Goal: Task Accomplishment & Management: Manage account settings

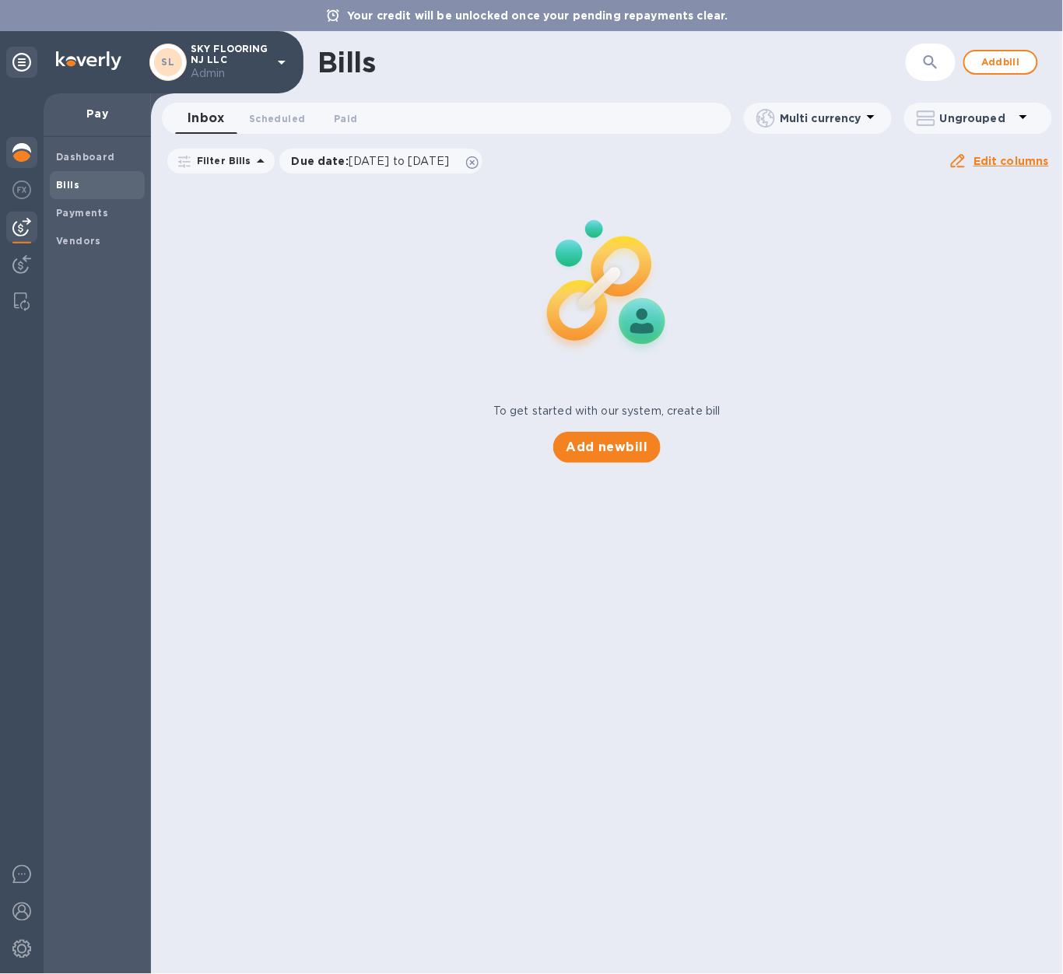
click at [19, 145] on img at bounding box center [21, 152] width 19 height 19
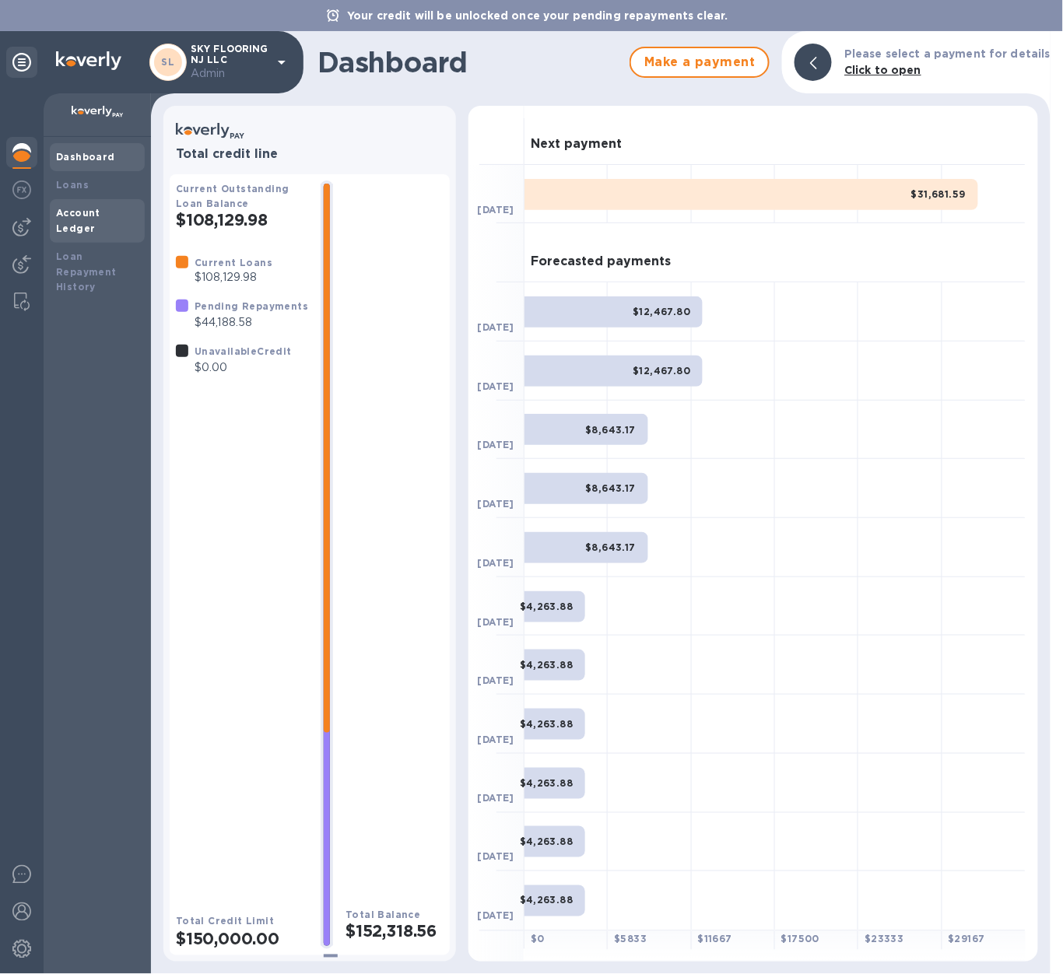
click at [100, 215] on b "Account Ledger" at bounding box center [78, 220] width 44 height 27
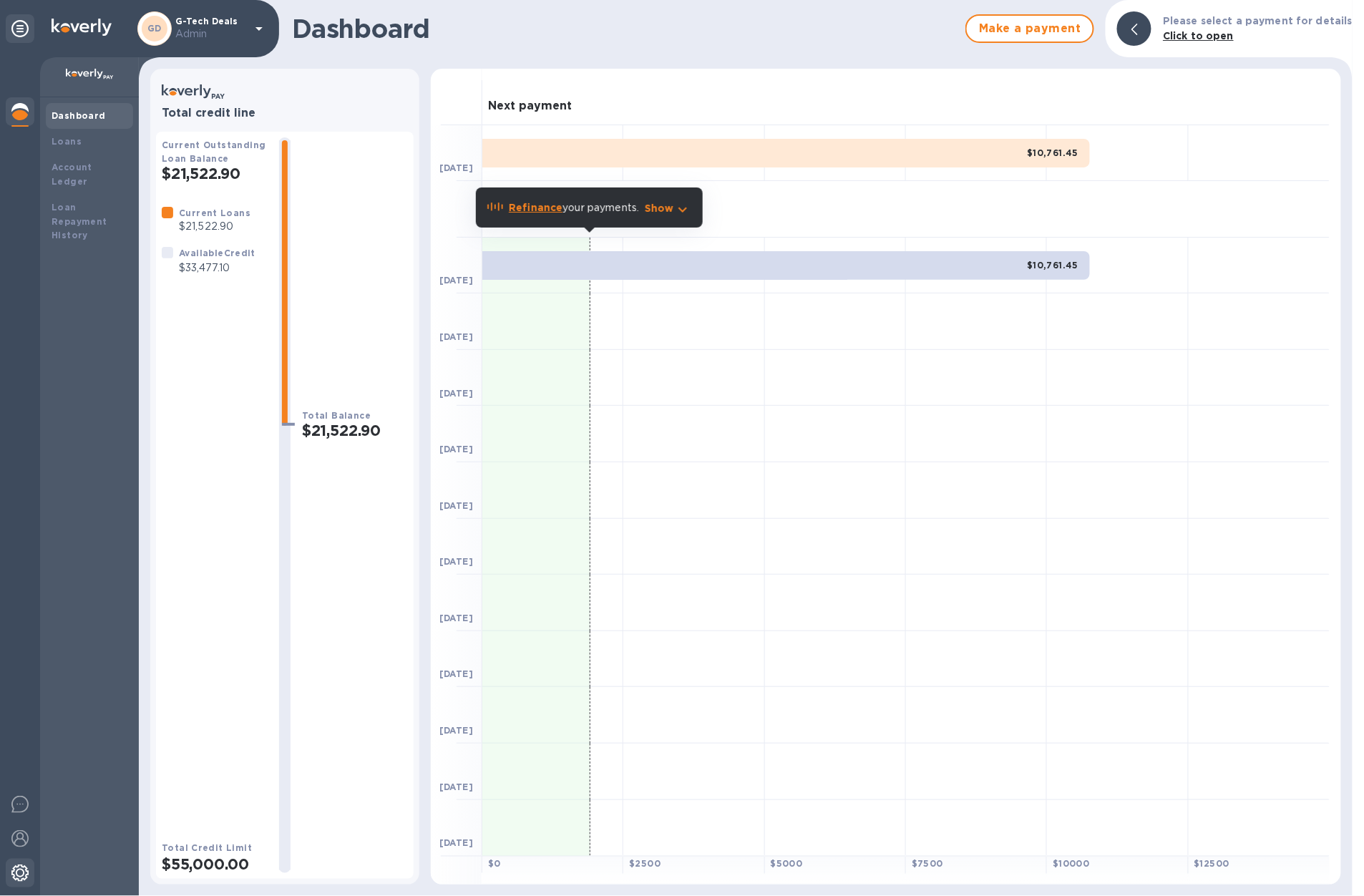
click at [23, 871] on img at bounding box center [19, 873] width 17 height 17
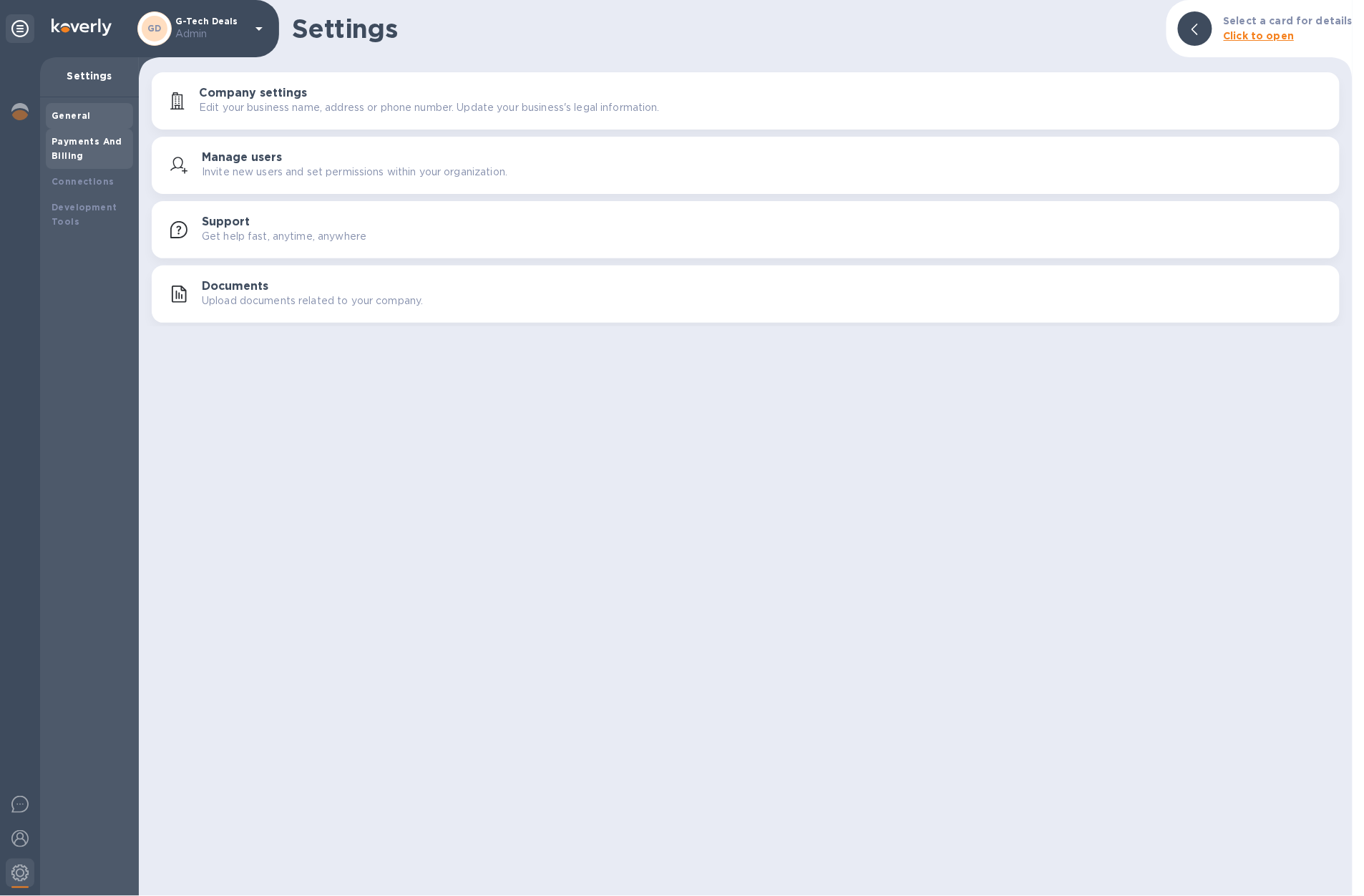
click at [75, 144] on b "Payments And Billing" at bounding box center [86, 148] width 71 height 25
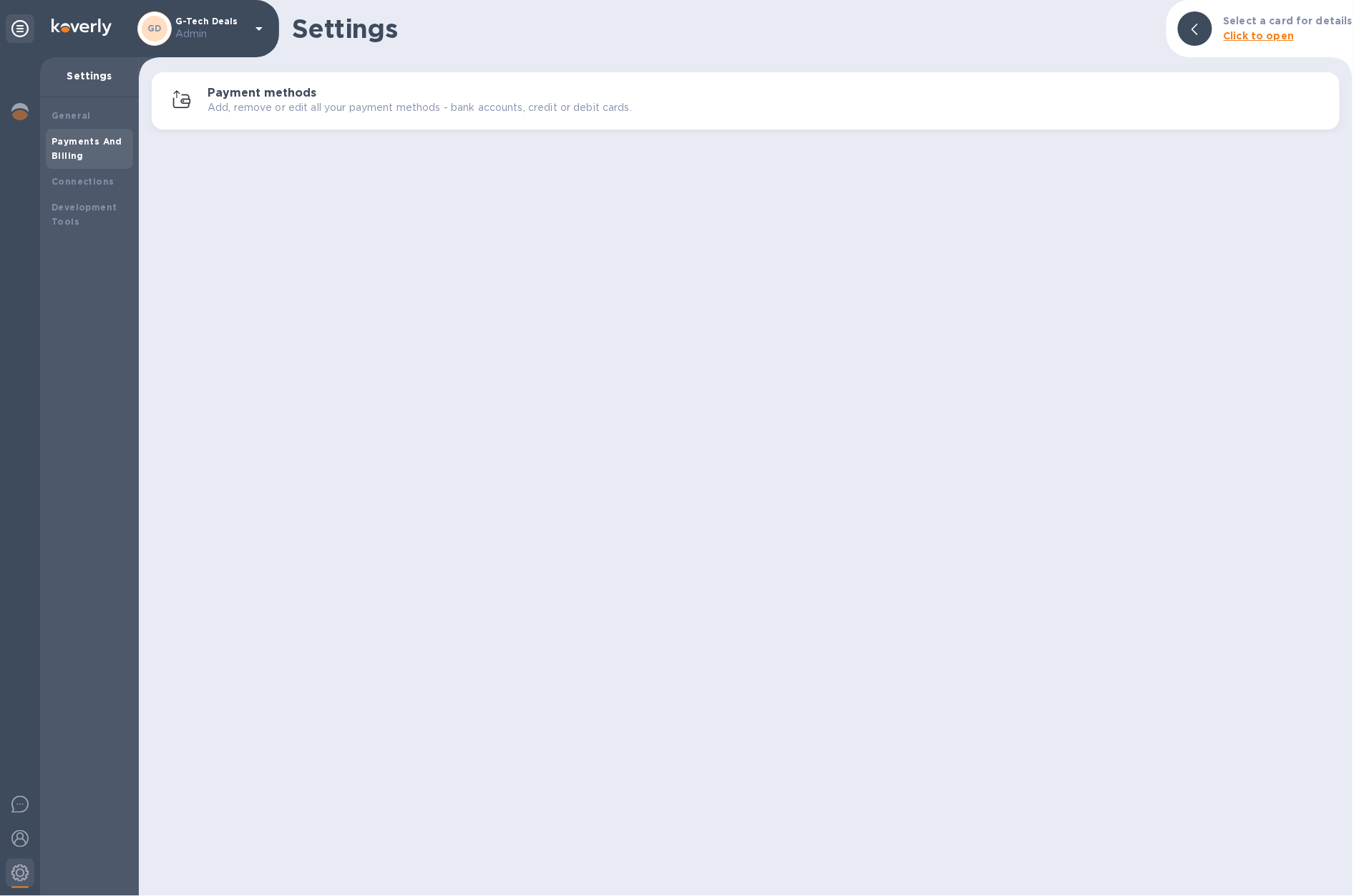
click at [530, 105] on p "Add, remove or edit all your payment methods - bank accounts, credit or debit c…" at bounding box center [419, 108] width 424 height 15
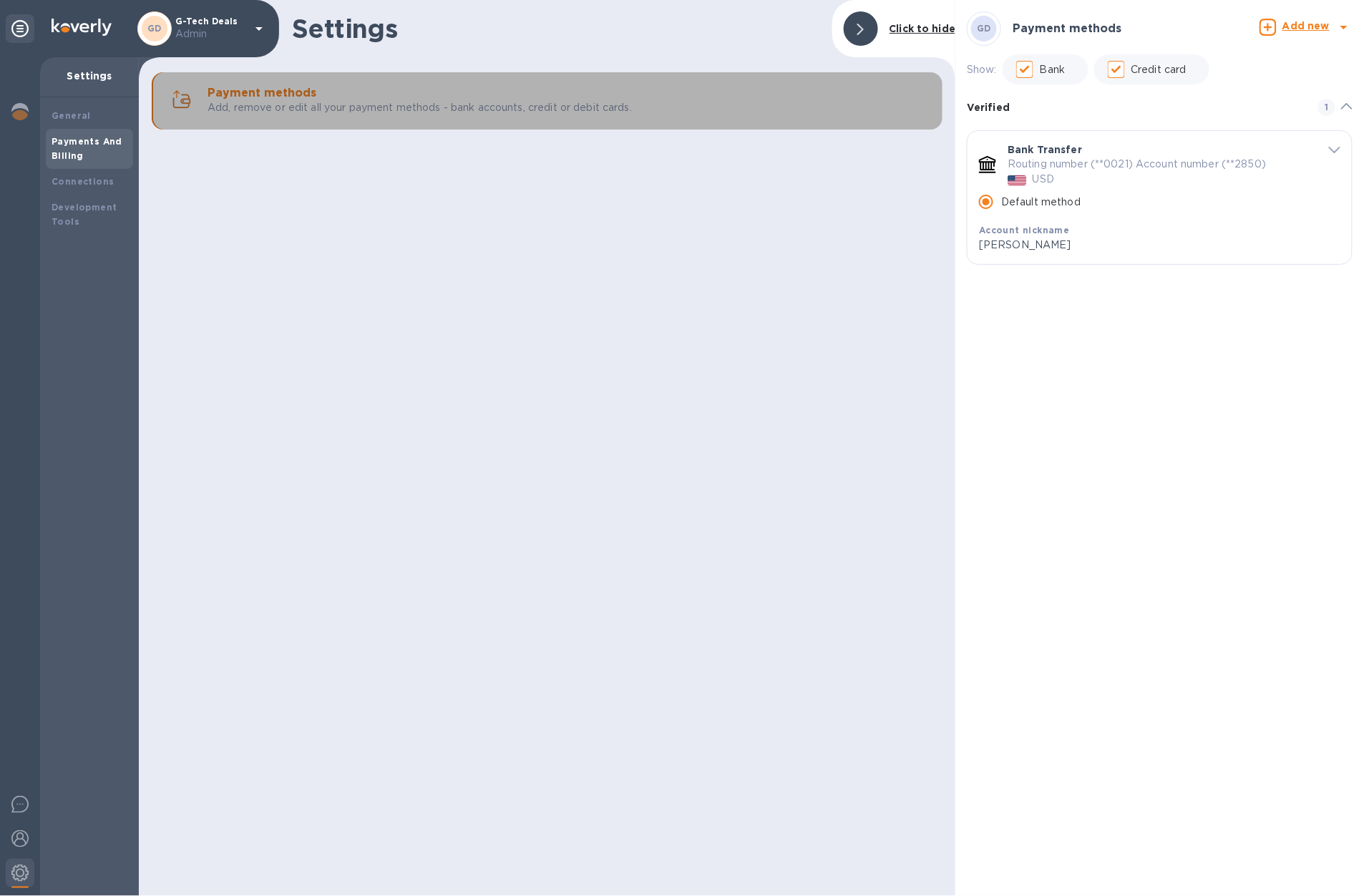
click at [530, 105] on p "Add, remove or edit all your payment methods - bank accounts, credit or debit c…" at bounding box center [419, 108] width 424 height 15
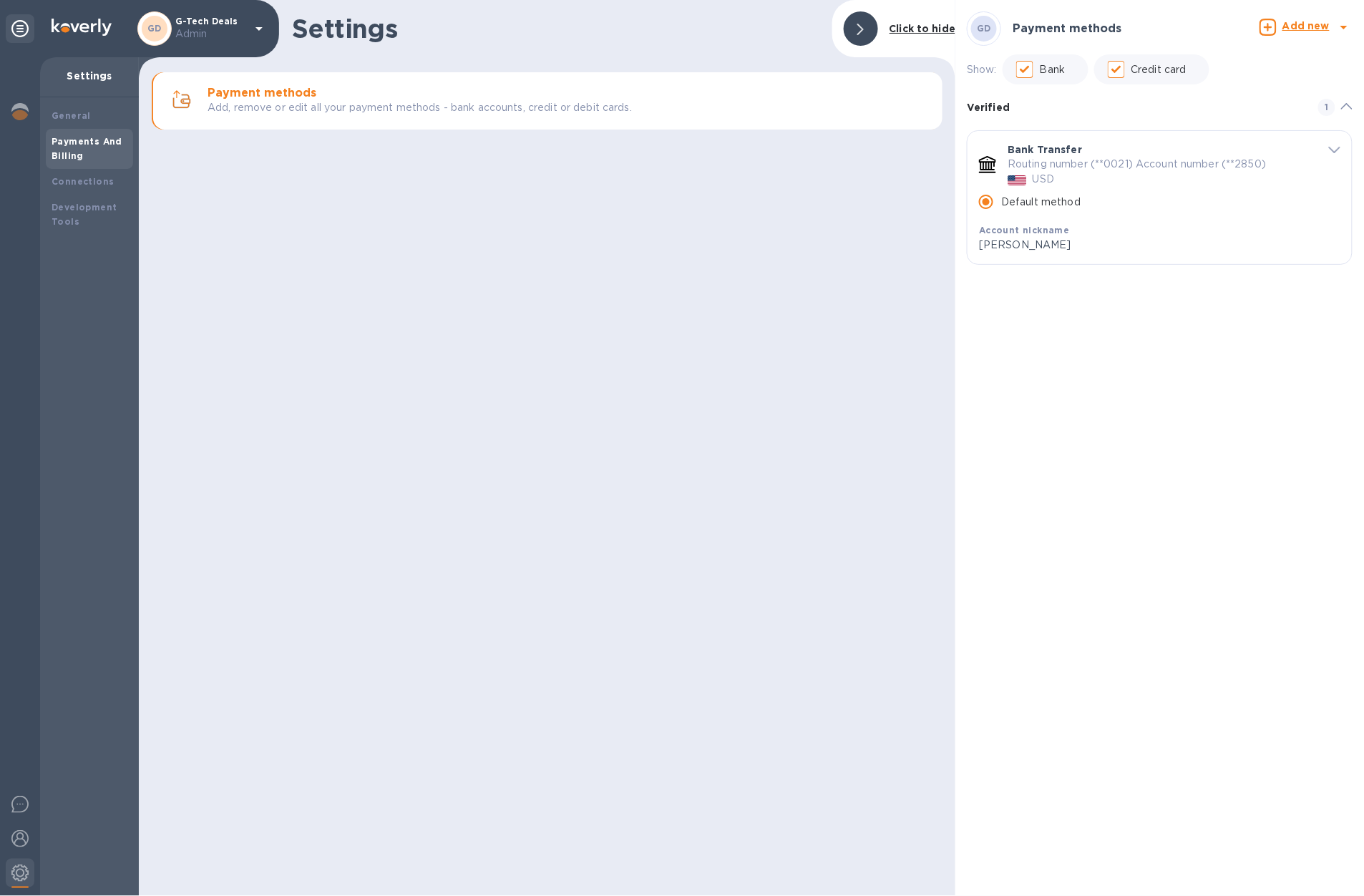
click at [977, 29] on b "Add new" at bounding box center [1305, 26] width 47 height 11
click at [977, 95] on p "Bank account" at bounding box center [1266, 88] width 73 height 15
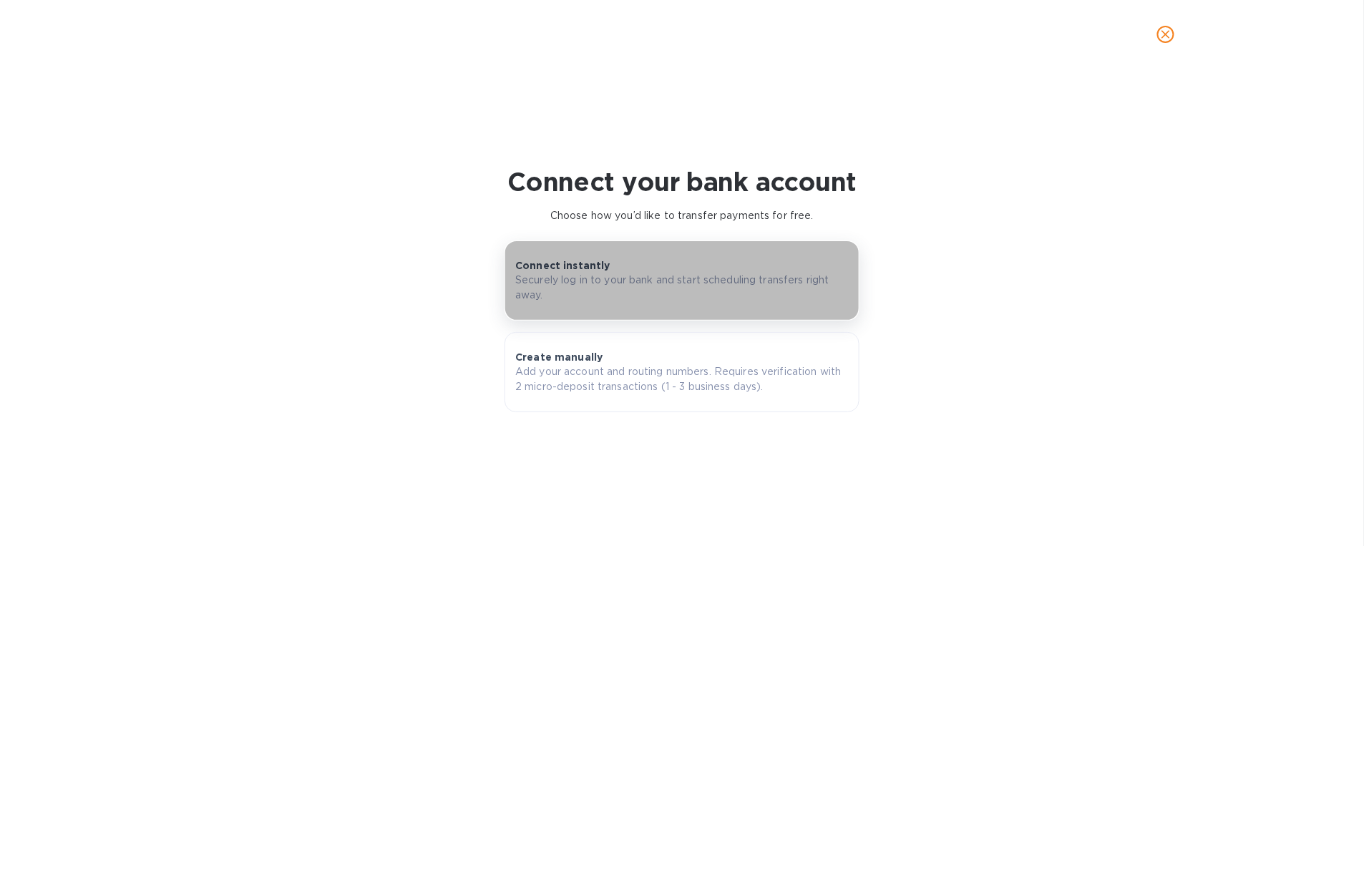
click at [682, 272] on div "Connect instantly Securely log in to your bank and start scheduling transfers r…" at bounding box center [682, 281] width 334 height 44
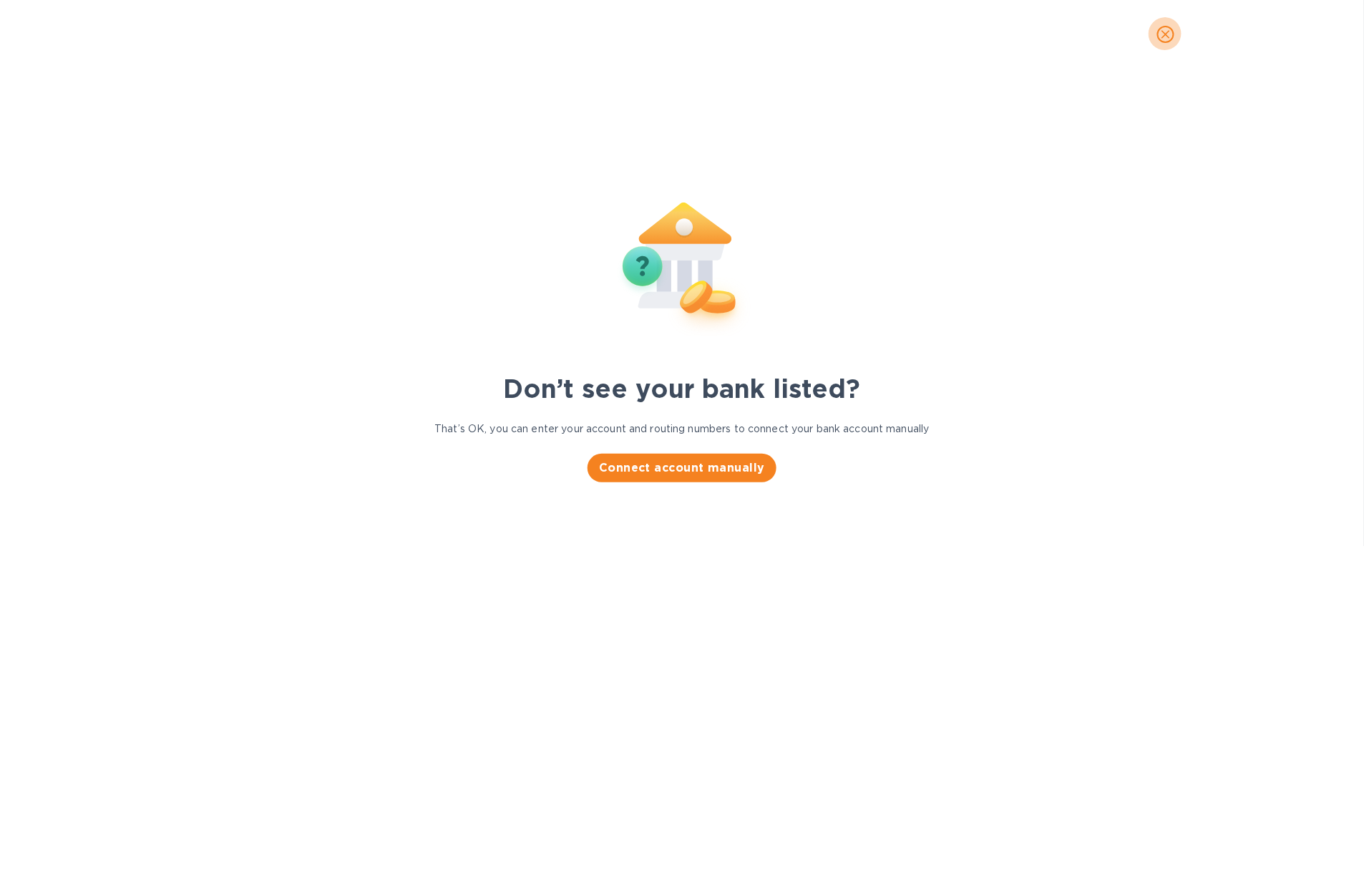
click at [977, 31] on icon "close" at bounding box center [1165, 35] width 15 height 15
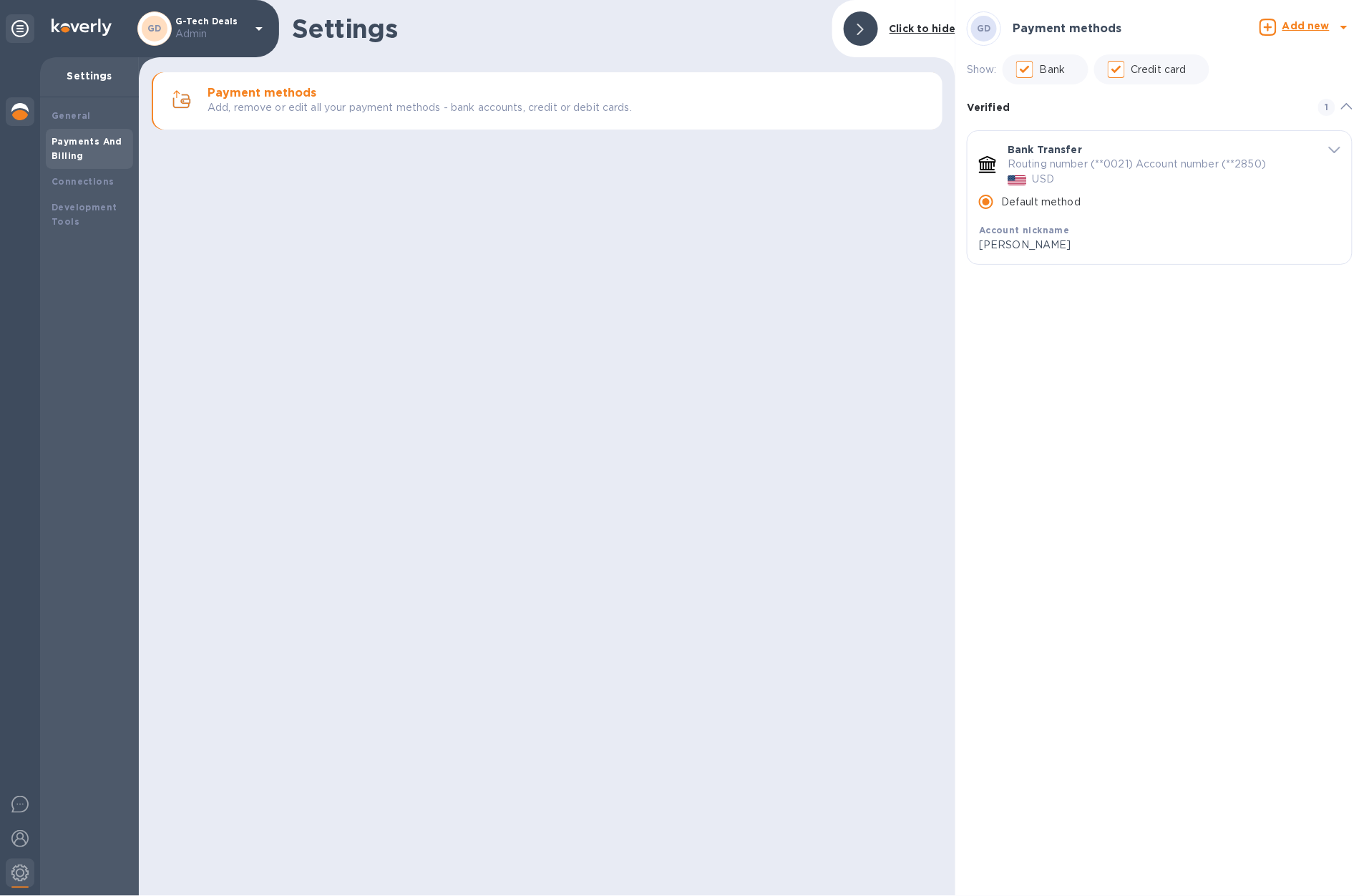
click at [17, 109] on img at bounding box center [19, 111] width 17 height 17
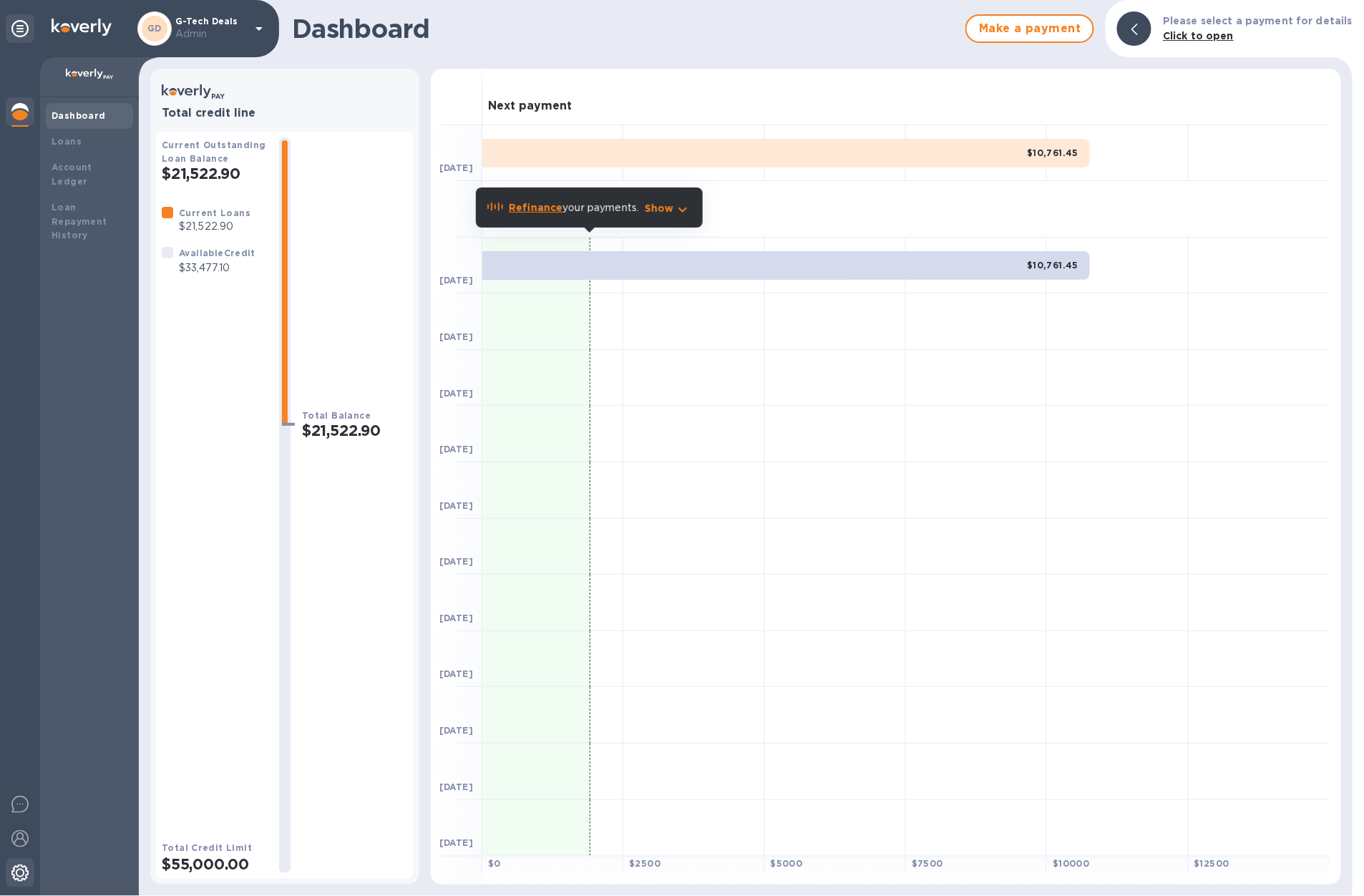
click at [21, 876] on img at bounding box center [19, 873] width 17 height 17
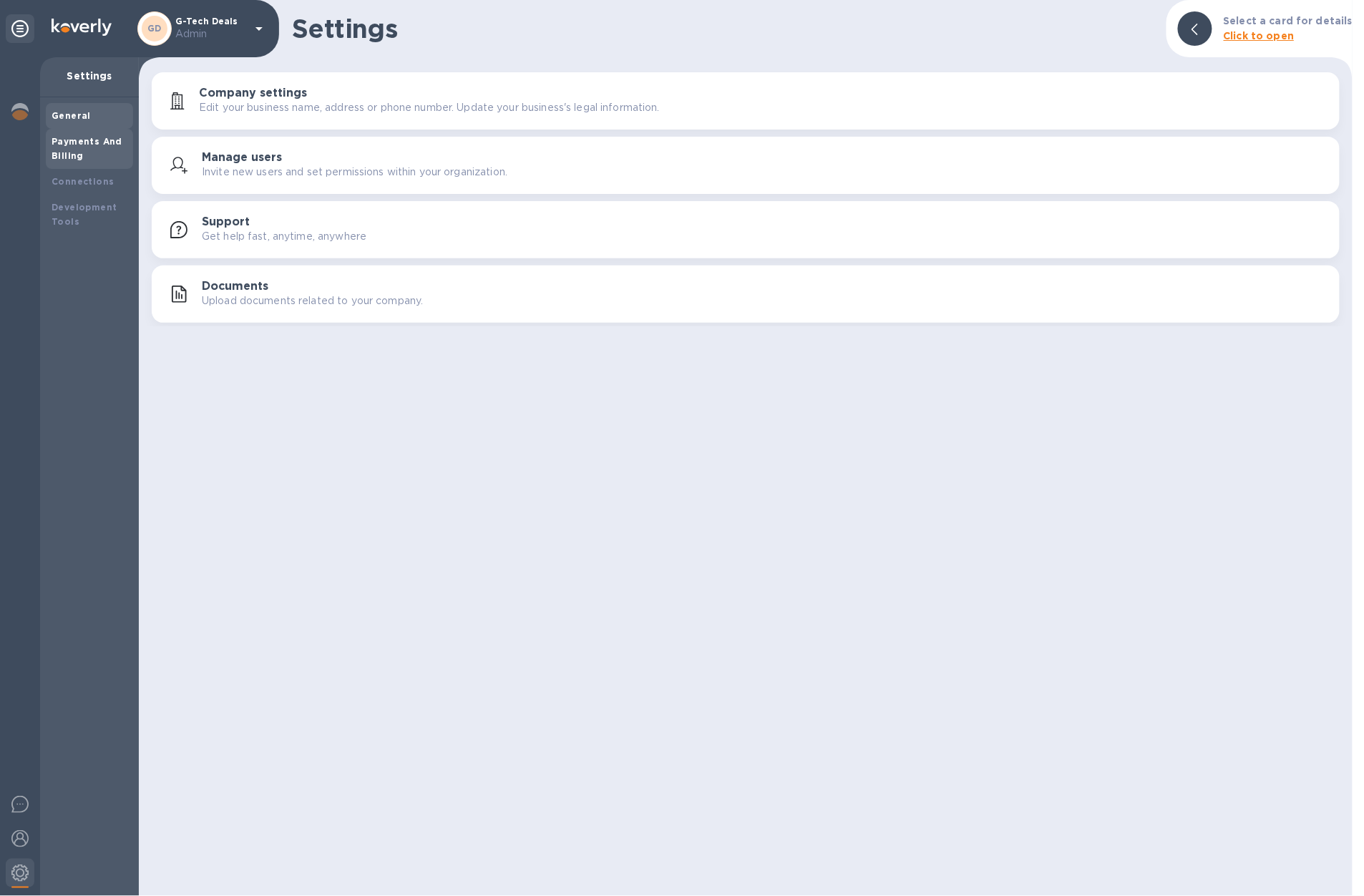
click at [88, 141] on b "Payments And Billing" at bounding box center [86, 148] width 71 height 25
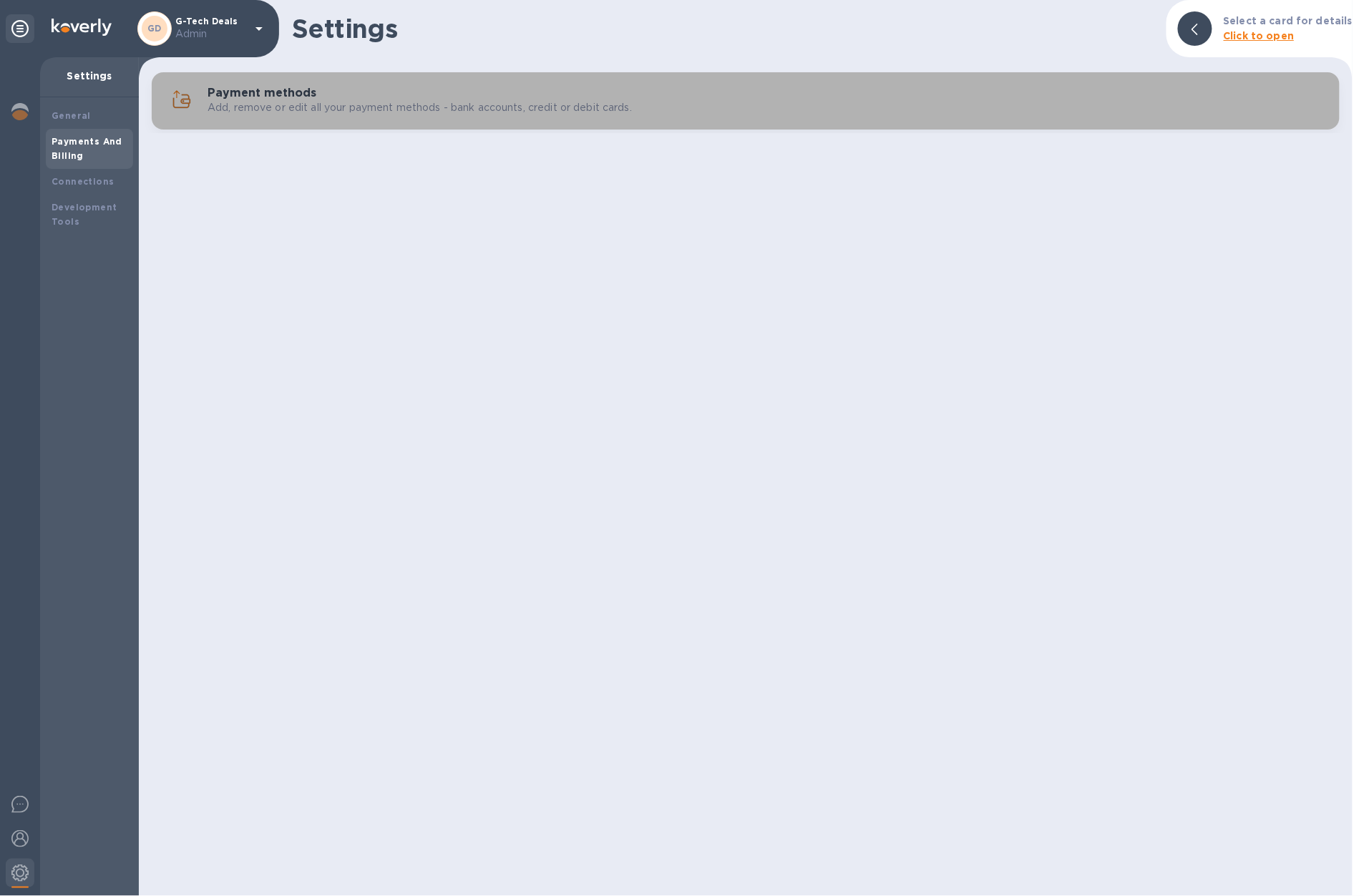
click at [650, 86] on div "Payment methods Add, remove or edit all your payment methods - bank accounts, c…" at bounding box center [768, 100] width 1120 height 29
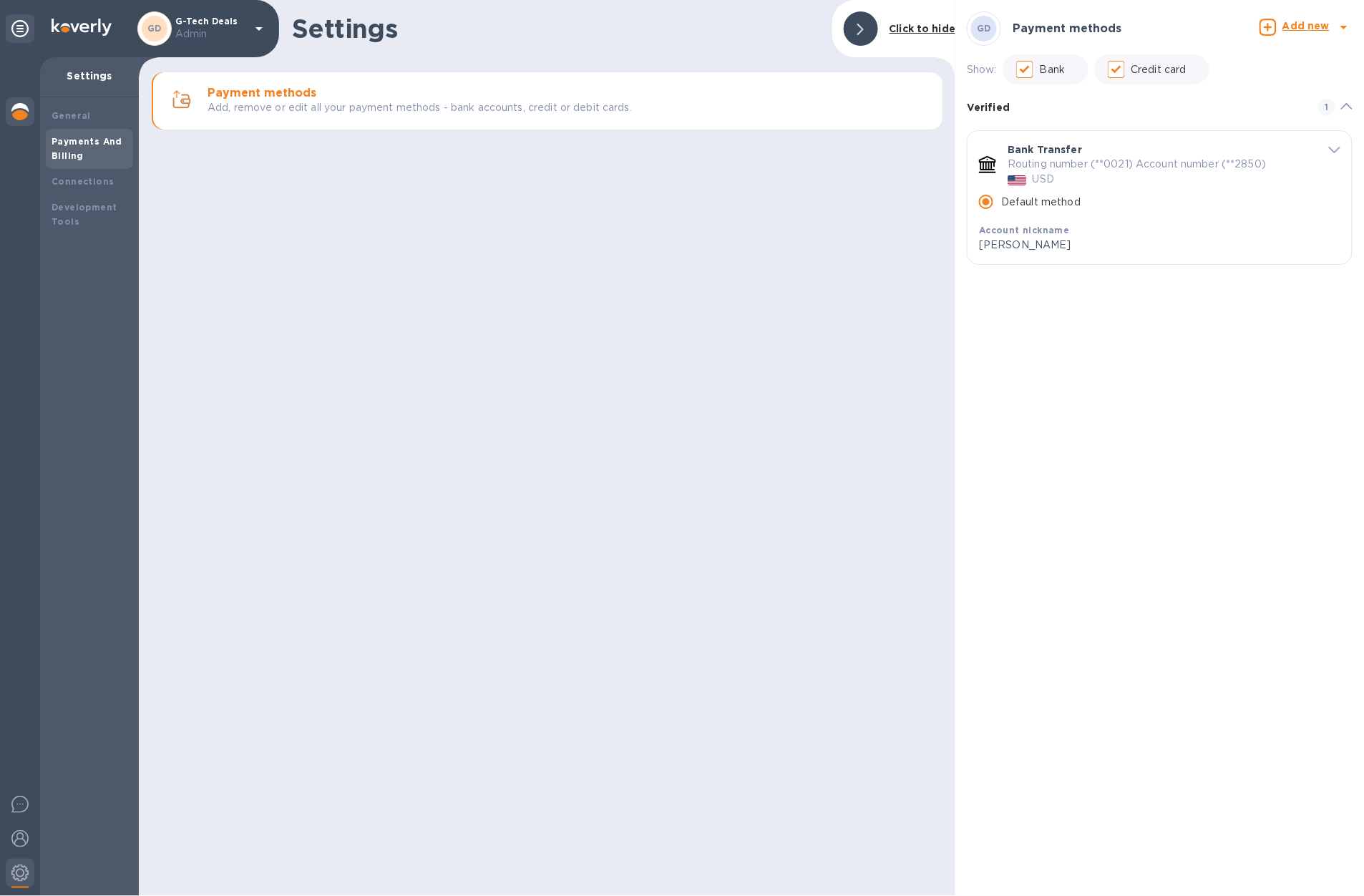
click at [11, 103] on img at bounding box center [19, 111] width 17 height 17
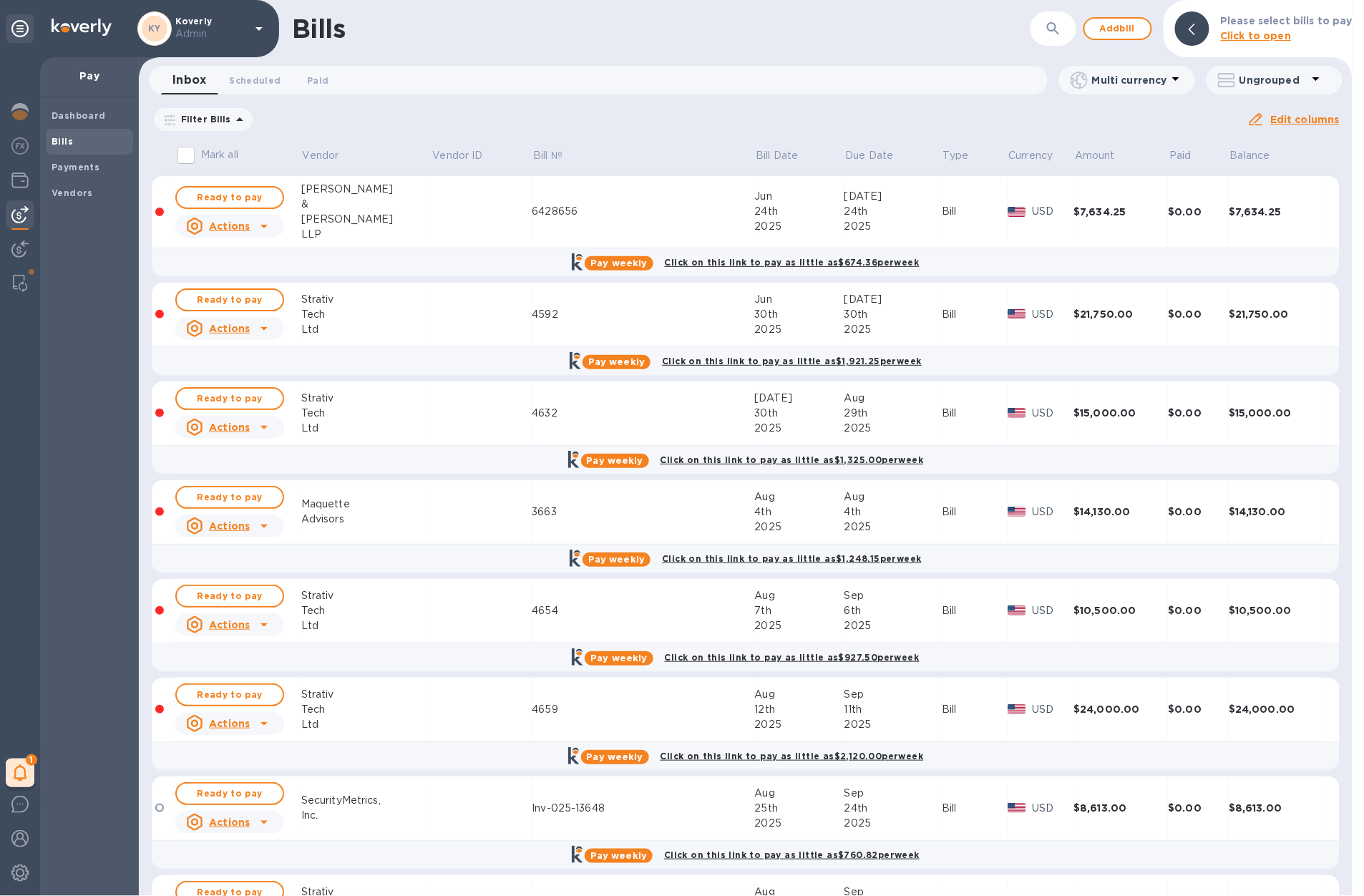
click at [34, 182] on div "1 My tasks" at bounding box center [20, 477] width 40 height 839
click at [24, 182] on img at bounding box center [19, 180] width 17 height 17
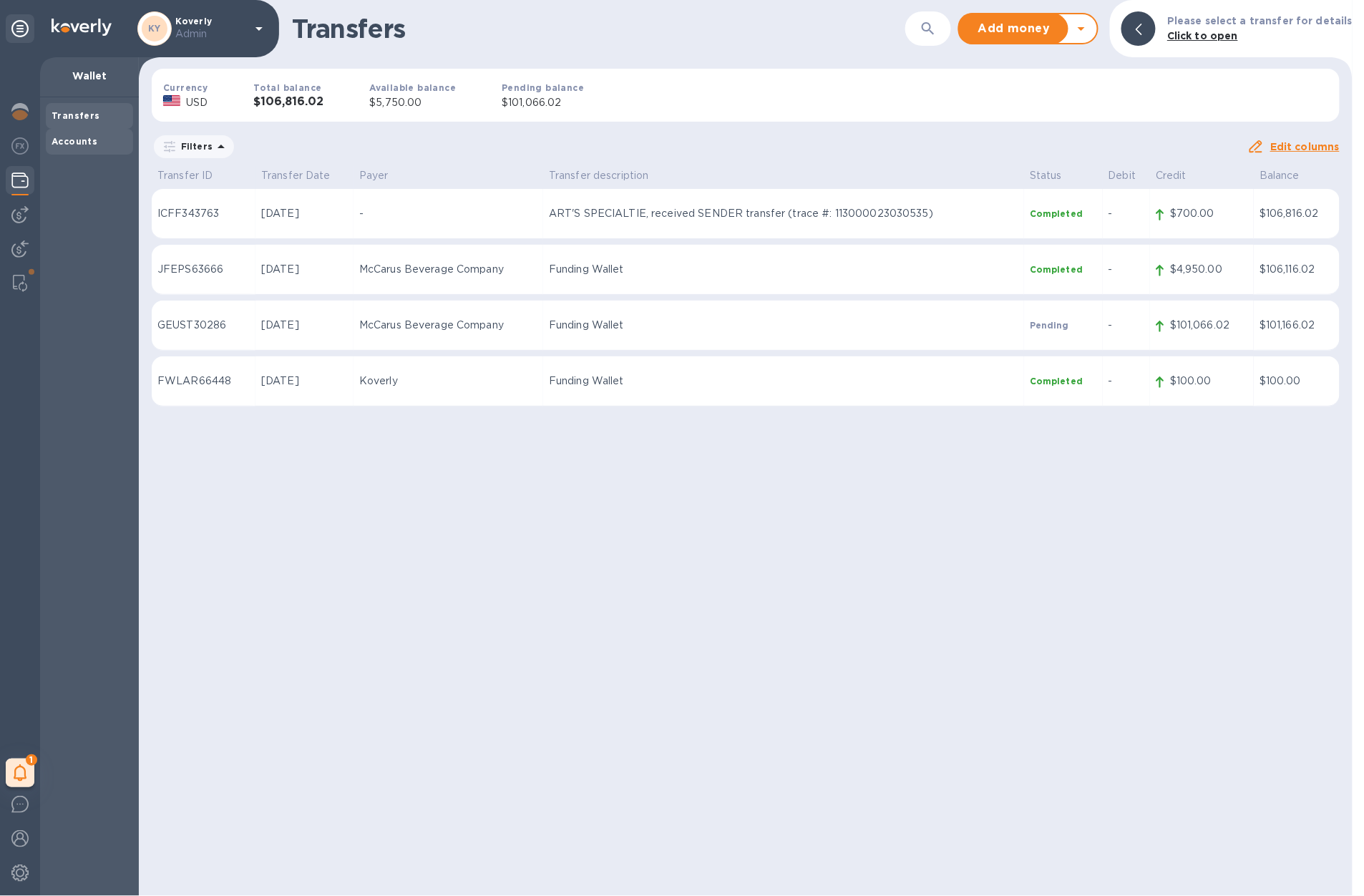
click at [96, 146] on div "Accounts" at bounding box center [89, 142] width 75 height 15
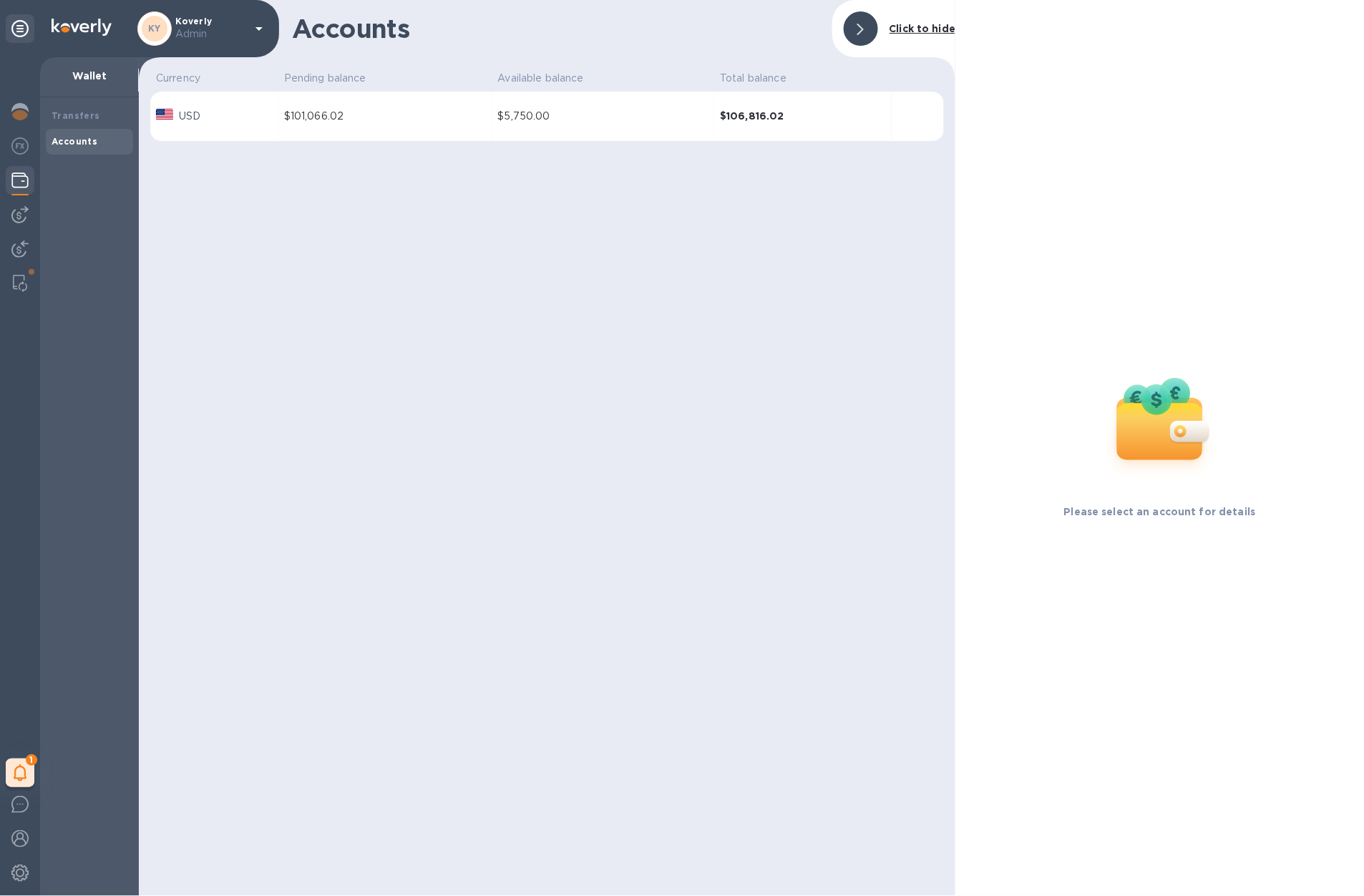
click at [572, 110] on div "$5,750.00" at bounding box center [602, 116] width 211 height 15
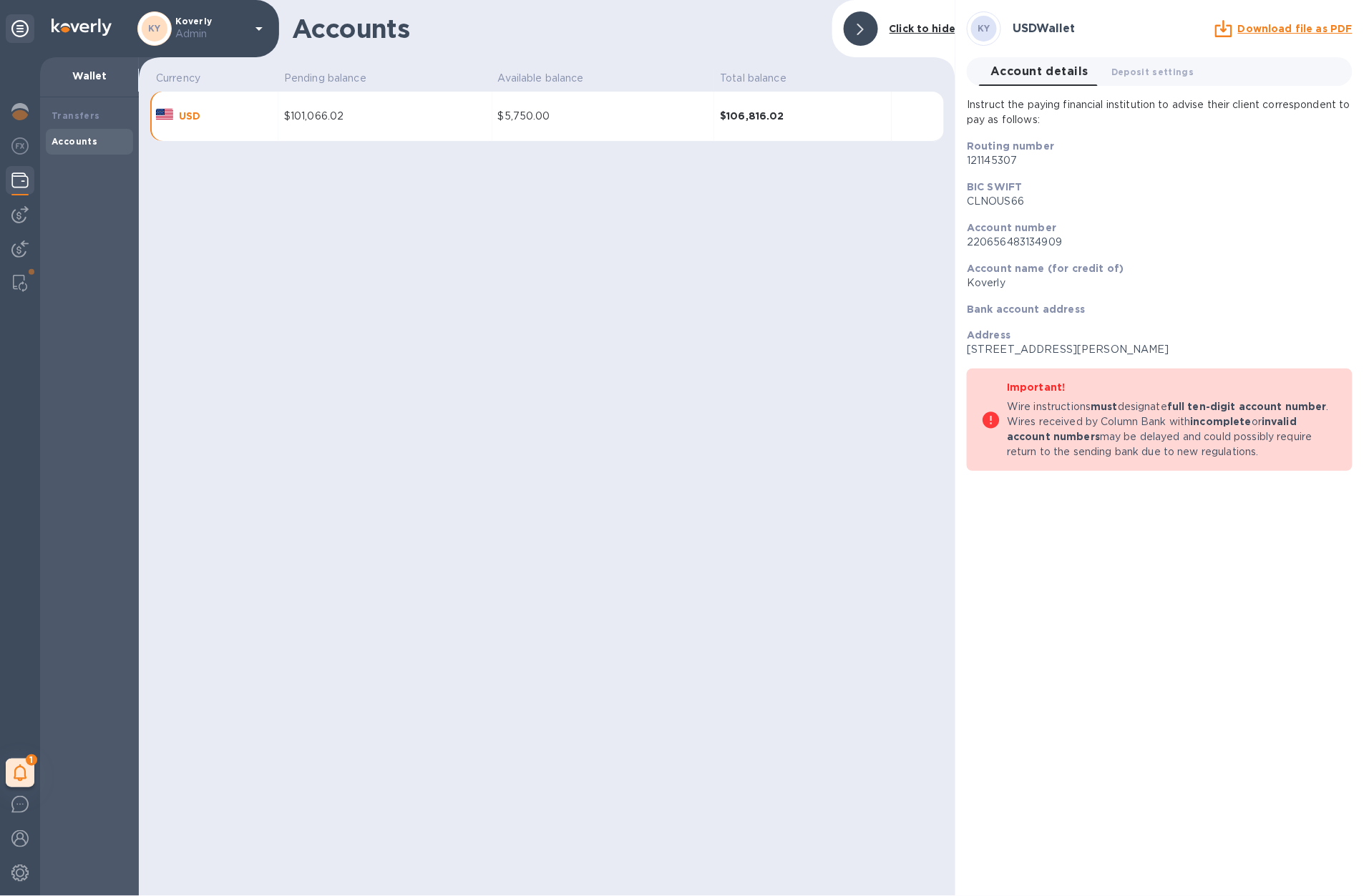
click at [1274, 30] on u "Download file as PDF" at bounding box center [1295, 29] width 114 height 11
click at [930, 493] on div "Accounts Click to hide Currency Pending balance Available balance Total balance…" at bounding box center [547, 448] width 817 height 896
click at [640, 459] on div "Accounts Click to hide Currency Pending balance Available balance Total balance…" at bounding box center [547, 448] width 817 height 896
